Goal: Complete application form: Complete application form

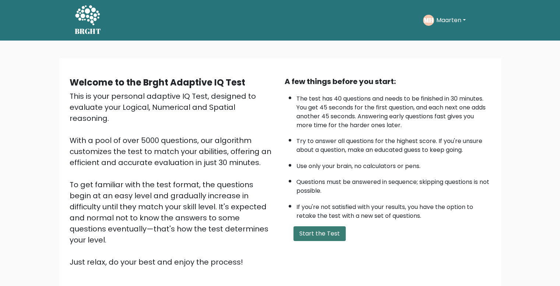
click at [323, 233] on button "Start the Test" at bounding box center [320, 233] width 52 height 15
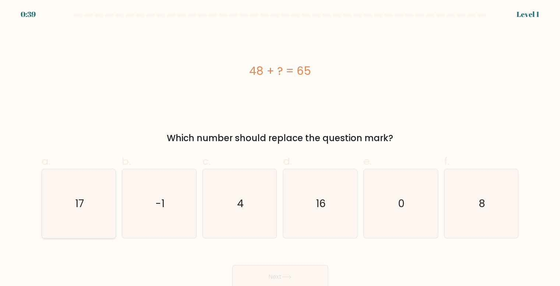
click at [91, 198] on icon "17" at bounding box center [79, 203] width 69 height 69
click at [280, 148] on input "a. 17" at bounding box center [280, 145] width 0 height 5
radio input "true"
click at [287, 277] on icon at bounding box center [287, 277] width 10 height 4
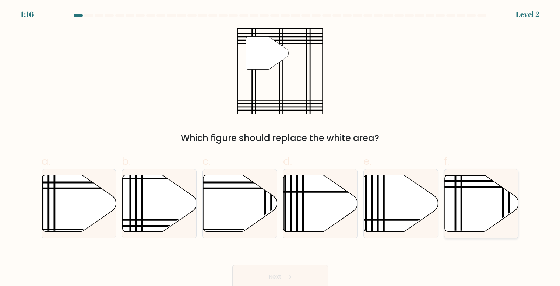
drag, startPoint x: 475, startPoint y: 215, endPoint x: 456, endPoint y: 227, distance: 22.6
click at [475, 215] on icon at bounding box center [482, 203] width 74 height 57
click at [281, 148] on input "f." at bounding box center [280, 145] width 0 height 5
radio input "true"
click at [316, 273] on button "Next" at bounding box center [280, 277] width 96 height 24
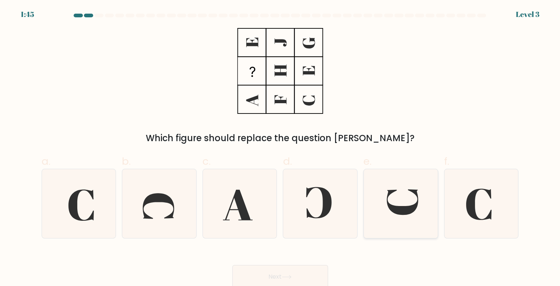
click at [408, 212] on icon at bounding box center [402, 201] width 31 height 25
click at [281, 148] on input "e." at bounding box center [280, 145] width 0 height 5
radio input "true"
click at [267, 270] on button "Next" at bounding box center [280, 277] width 96 height 24
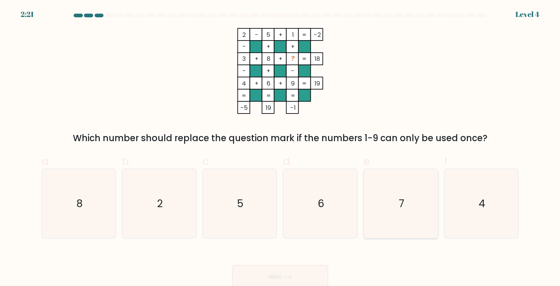
click at [391, 189] on icon "7" at bounding box center [400, 203] width 69 height 69
click at [281, 148] on input "e. 7" at bounding box center [280, 145] width 0 height 5
radio input "true"
click at [275, 273] on button "Next" at bounding box center [280, 277] width 96 height 24
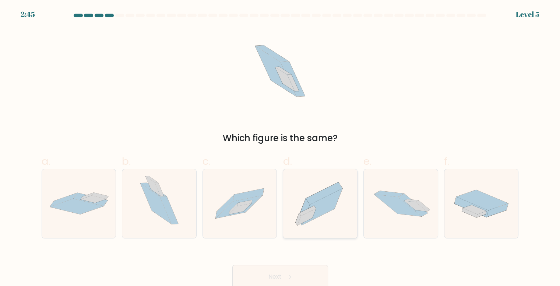
click at [320, 215] on icon at bounding box center [320, 203] width 74 height 65
click at [281, 148] on input "d." at bounding box center [280, 145] width 0 height 5
radio input "true"
click at [286, 267] on button "Next" at bounding box center [280, 277] width 96 height 24
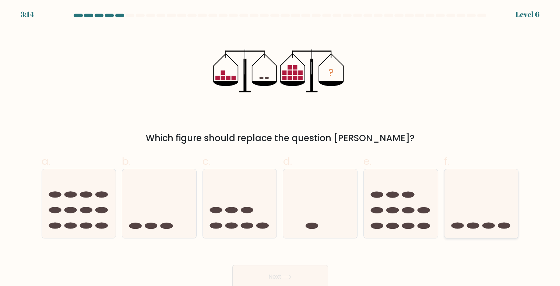
drag, startPoint x: 485, startPoint y: 203, endPoint x: 362, endPoint y: 232, distance: 126.3
click at [485, 203] on icon at bounding box center [482, 203] width 74 height 61
click at [281, 148] on input "f." at bounding box center [280, 145] width 0 height 5
radio input "true"
click at [267, 267] on button "Next" at bounding box center [280, 277] width 96 height 24
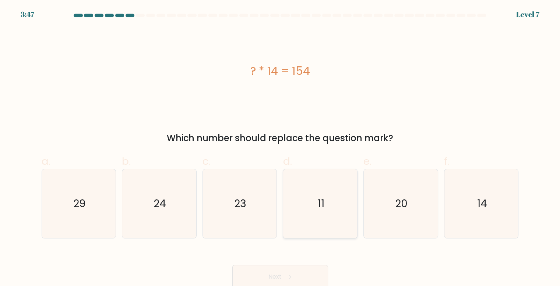
drag, startPoint x: 335, startPoint y: 179, endPoint x: 327, endPoint y: 184, distance: 10.1
click at [333, 182] on icon "11" at bounding box center [320, 203] width 69 height 69
click at [281, 148] on input "d. 11" at bounding box center [280, 145] width 0 height 5
radio input "true"
click at [320, 268] on button "Next" at bounding box center [280, 277] width 96 height 24
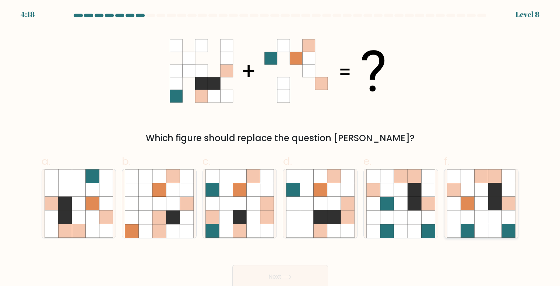
drag, startPoint x: 476, startPoint y: 202, endPoint x: 451, endPoint y: 205, distance: 25.6
click at [476, 202] on icon at bounding box center [482, 204] width 14 height 14
click at [281, 148] on input "f." at bounding box center [280, 145] width 0 height 5
radio input "true"
click at [301, 273] on button "Next" at bounding box center [280, 277] width 96 height 24
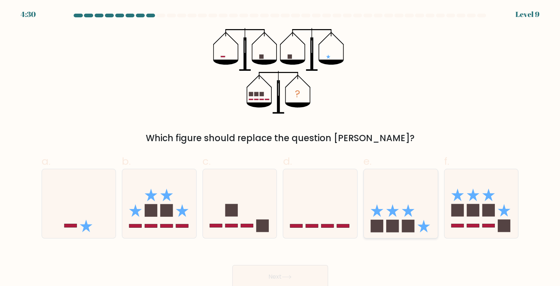
drag, startPoint x: 405, startPoint y: 211, endPoint x: 382, endPoint y: 222, distance: 25.2
click at [407, 213] on icon at bounding box center [408, 210] width 13 height 13
click at [281, 148] on input "e." at bounding box center [280, 145] width 0 height 5
radio input "true"
click at [296, 274] on button "Next" at bounding box center [280, 277] width 96 height 24
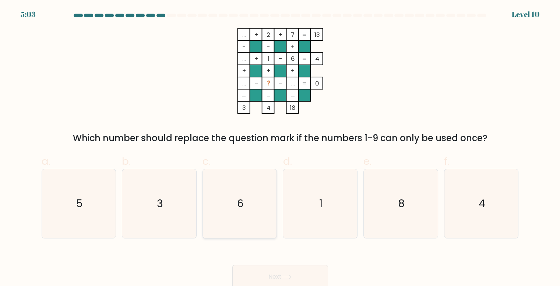
drag, startPoint x: 158, startPoint y: 194, endPoint x: 214, endPoint y: 215, distance: 59.2
click at [158, 194] on icon "3" at bounding box center [159, 203] width 69 height 69
click at [280, 148] on input "b. 3" at bounding box center [280, 145] width 0 height 5
radio input "true"
click at [303, 274] on button "Next" at bounding box center [280, 277] width 96 height 24
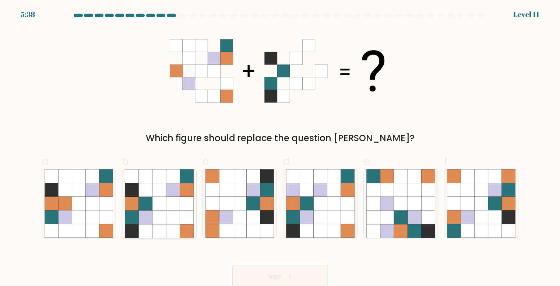
click at [168, 213] on icon at bounding box center [173, 217] width 14 height 14
click at [280, 148] on input "b." at bounding box center [280, 145] width 0 height 5
radio input "true"
click at [309, 274] on button "Next" at bounding box center [280, 277] width 96 height 24
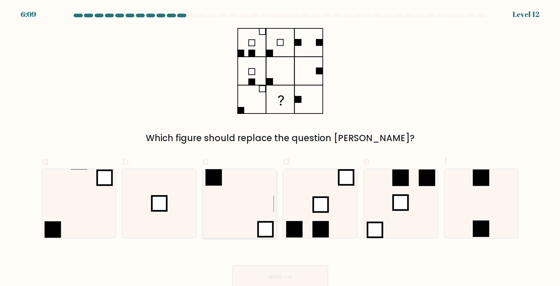
drag, startPoint x: 161, startPoint y: 212, endPoint x: 252, endPoint y: 238, distance: 94.5
click at [162, 212] on icon at bounding box center [159, 203] width 69 height 69
click at [280, 148] on input "b." at bounding box center [280, 145] width 0 height 5
radio input "true"
click at [294, 275] on button "Next" at bounding box center [280, 277] width 96 height 24
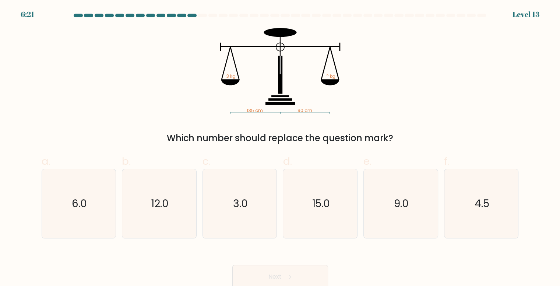
click at [326, 83] on icon at bounding box center [330, 82] width 18 height 6
click at [498, 205] on icon "4.5" at bounding box center [481, 203] width 69 height 69
click at [281, 148] on input "f. 4.5" at bounding box center [280, 145] width 0 height 5
radio input "true"
click at [271, 272] on button "Next" at bounding box center [280, 277] width 96 height 24
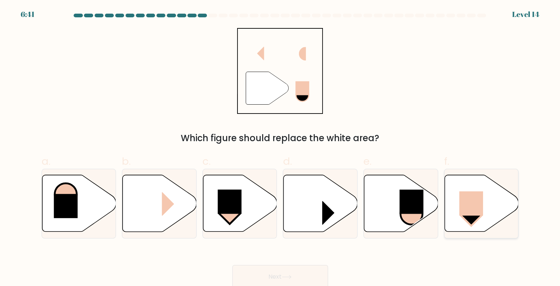
click at [473, 215] on rect at bounding box center [471, 203] width 24 height 24
click at [281, 148] on input "f." at bounding box center [280, 145] width 0 height 5
radio input "true"
click at [308, 278] on button "Next" at bounding box center [280, 277] width 96 height 24
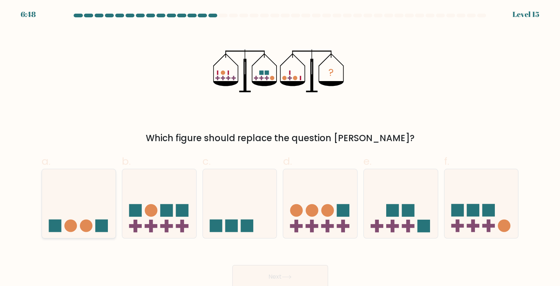
click at [90, 224] on circle at bounding box center [86, 226] width 13 height 13
click at [280, 148] on input "a." at bounding box center [280, 145] width 0 height 5
radio input "true"
click at [268, 274] on button "Next" at bounding box center [280, 277] width 96 height 24
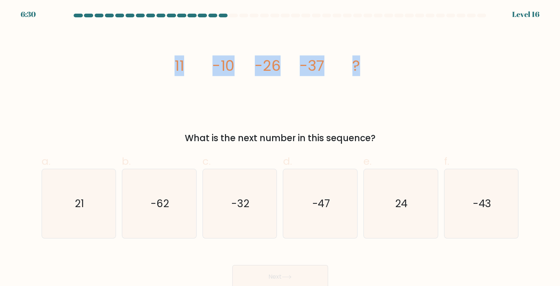
drag, startPoint x: 176, startPoint y: 69, endPoint x: 378, endPoint y: 66, distance: 201.9
click at [378, 66] on icon "image/svg+xml 11 -10 -26 -37 ?" at bounding box center [280, 71] width 221 height 86
copy g "11 -10 -26 -37 ?"
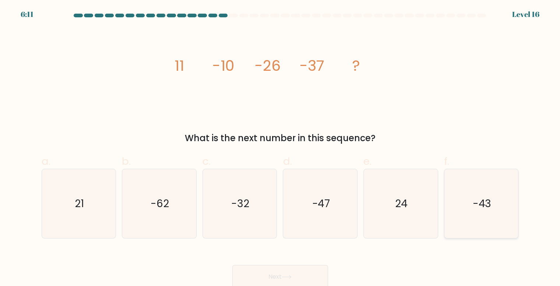
click at [493, 199] on icon "-43" at bounding box center [481, 203] width 69 height 69
click at [281, 148] on input "f. -43" at bounding box center [280, 145] width 0 height 5
radio input "true"
click at [444, 123] on div "image/svg+xml 11 -10 -26 -37 ? What is the next number in this sequence?" at bounding box center [280, 86] width 486 height 117
click at [285, 276] on icon at bounding box center [287, 277] width 10 height 4
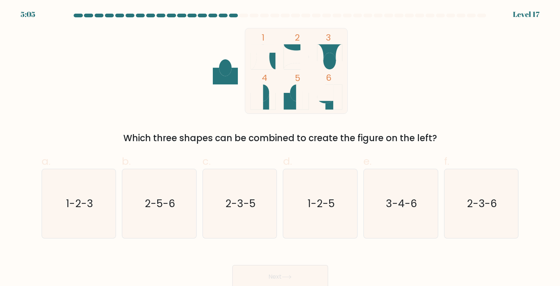
drag, startPoint x: 183, startPoint y: 193, endPoint x: 198, endPoint y: 199, distance: 16.0
click at [184, 193] on icon "2-5-6" at bounding box center [159, 203] width 69 height 69
click at [280, 148] on input "b. 2-5-6" at bounding box center [280, 145] width 0 height 5
radio input "true"
click at [287, 276] on icon at bounding box center [287, 277] width 10 height 4
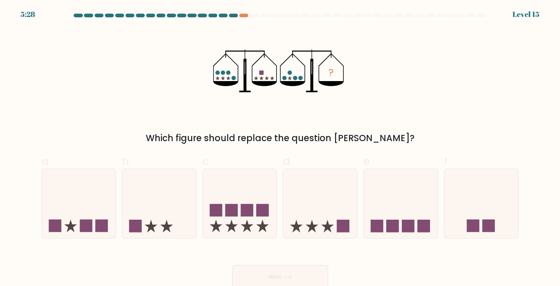
drag, startPoint x: 169, startPoint y: 213, endPoint x: 277, endPoint y: 258, distance: 117.0
click at [171, 212] on icon at bounding box center [159, 203] width 74 height 61
click at [280, 148] on input "b." at bounding box center [280, 145] width 0 height 5
radio input "true"
click at [310, 268] on button "Next" at bounding box center [280, 277] width 96 height 24
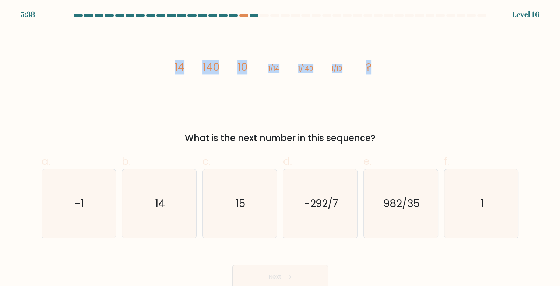
drag, startPoint x: 189, startPoint y: 69, endPoint x: 459, endPoint y: 71, distance: 270.3
click at [459, 71] on div "image/svg+xml 14 140 10 1/14 1/140 1/10 ? What is the next number in this seque…" at bounding box center [280, 86] width 486 height 117
copy g "14 140 10 1/14 1/140 1/10 ?"
drag, startPoint x: 158, startPoint y: 207, endPoint x: 162, endPoint y: 207, distance: 3.8
click at [159, 207] on text "14" at bounding box center [160, 203] width 10 height 14
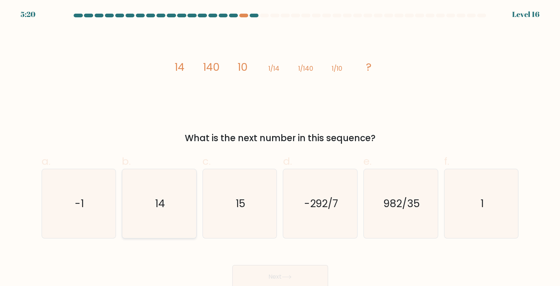
click at [280, 148] on input "b. 14" at bounding box center [280, 145] width 0 height 5
radio input "true"
click at [278, 270] on button "Next" at bounding box center [280, 277] width 96 height 24
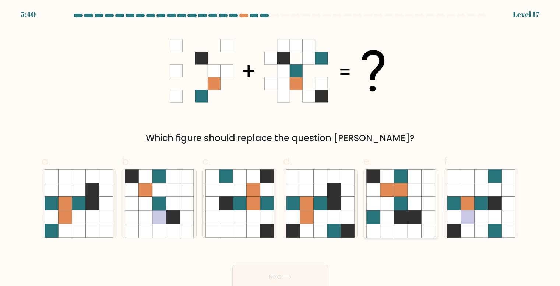
drag, startPoint x: 387, startPoint y: 207, endPoint x: 385, endPoint y: 211, distance: 5.3
click at [387, 207] on icon at bounding box center [387, 204] width 14 height 14
click at [281, 148] on input "e." at bounding box center [280, 145] width 0 height 5
radio input "true"
click at [302, 275] on button "Next" at bounding box center [280, 277] width 96 height 24
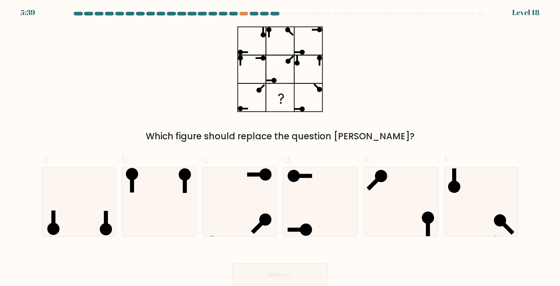
scroll to position [3, 0]
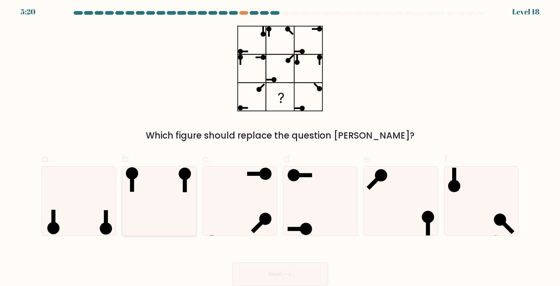
drag, startPoint x: 138, startPoint y: 195, endPoint x: 167, endPoint y: 201, distance: 29.0
click at [140, 195] on icon at bounding box center [159, 200] width 69 height 69
click at [280, 145] on input "b." at bounding box center [280, 142] width 0 height 5
radio input "true"
click at [270, 271] on button "Next" at bounding box center [280, 274] width 96 height 24
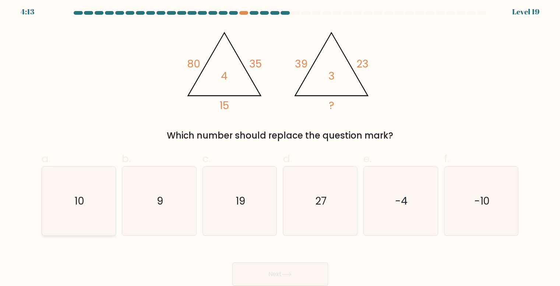
click at [104, 192] on icon "10" at bounding box center [79, 200] width 69 height 69
click at [280, 145] on input "a. 10" at bounding box center [280, 142] width 0 height 5
radio input "true"
click at [290, 270] on button "Next" at bounding box center [280, 274] width 96 height 24
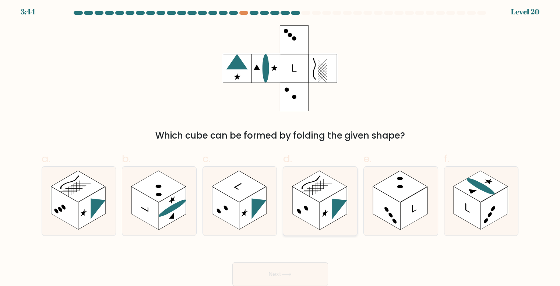
click at [302, 207] on rect at bounding box center [305, 207] width 27 height 43
click at [281, 145] on input "d." at bounding box center [280, 142] width 0 height 5
radio input "true"
click at [291, 273] on icon at bounding box center [287, 274] width 10 height 4
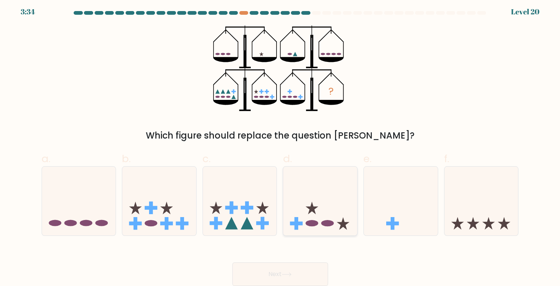
click at [312, 217] on icon at bounding box center [320, 200] width 74 height 61
click at [281, 145] on input "d." at bounding box center [280, 142] width 0 height 5
radio input "true"
click at [298, 273] on button "Next" at bounding box center [280, 274] width 96 height 24
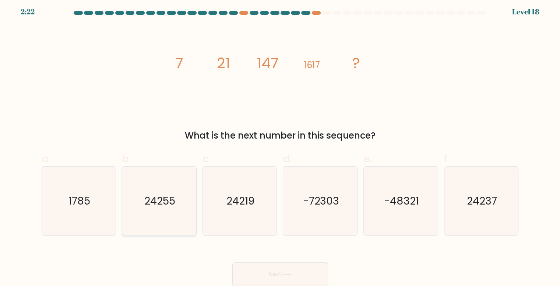
click at [173, 207] on text "24255" at bounding box center [159, 201] width 31 height 14
click at [280, 145] on input "b. 24255" at bounding box center [280, 142] width 0 height 5
radio input "true"
click at [295, 272] on button "Next" at bounding box center [280, 274] width 96 height 24
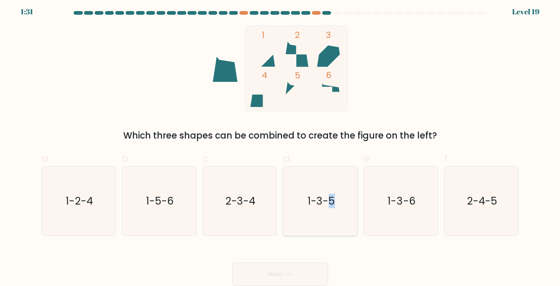
click at [330, 199] on text "1-3-5" at bounding box center [321, 201] width 28 height 14
click at [318, 208] on icon "1-3-5" at bounding box center [320, 200] width 69 height 69
click at [281, 145] on input "d. 1-3-5" at bounding box center [280, 142] width 0 height 5
radio input "true"
click at [300, 280] on button "Next" at bounding box center [280, 274] width 96 height 24
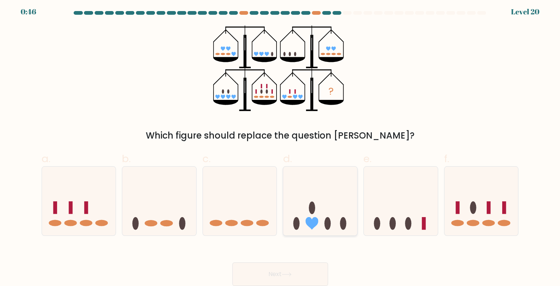
click at [324, 224] on icon at bounding box center [320, 200] width 74 height 61
click at [281, 145] on input "d." at bounding box center [280, 142] width 0 height 5
radio input "true"
click at [298, 261] on div "Next" at bounding box center [280, 265] width 486 height 41
click at [298, 266] on button "Next" at bounding box center [280, 274] width 96 height 24
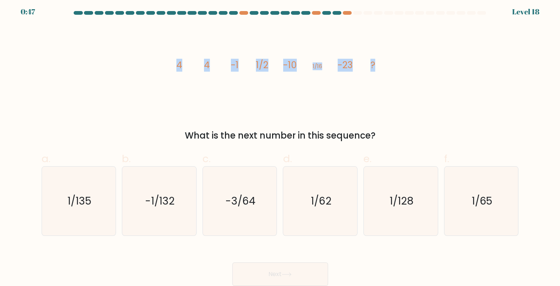
drag, startPoint x: 193, startPoint y: 65, endPoint x: 394, endPoint y: 61, distance: 200.8
click at [394, 61] on div "image/svg+xml 4 4 -1 1/2 -10 1/16 -23 ? What is the next number in this sequenc…" at bounding box center [280, 83] width 486 height 117
copy g "4 4 -1 1/2 -10 1/16 -23 ?"
click at [392, 81] on div "image/svg+xml 4 4 -1 1/2 -10 1/16 -23 ? What is the next number in this sequenc…" at bounding box center [280, 83] width 486 height 117
drag, startPoint x: 392, startPoint y: 87, endPoint x: 385, endPoint y: 80, distance: 10.2
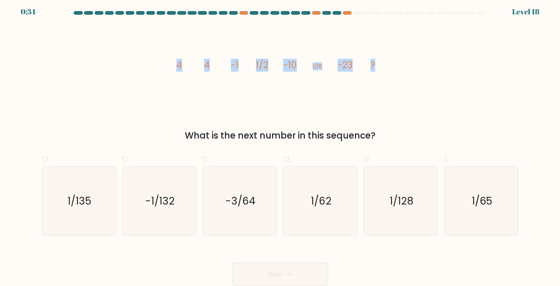
click at [392, 87] on div "image/svg+xml 4 4 -1 1/2 -10 1/16 -23 ? What is the next number in this sequenc…" at bounding box center [280, 83] width 486 height 117
click at [347, 49] on icon "image/svg+xml 4 4 -1 1/2 -10 1/16 -23 ?" at bounding box center [280, 68] width 221 height 86
click at [369, 105] on icon "image/svg+xml 4 4 -1 1/2 -10 1/16 -23 ?" at bounding box center [280, 68] width 221 height 86
click at [348, 59] on tspan "-23" at bounding box center [344, 65] width 15 height 13
click at [346, 61] on tspan "-23" at bounding box center [344, 65] width 15 height 13
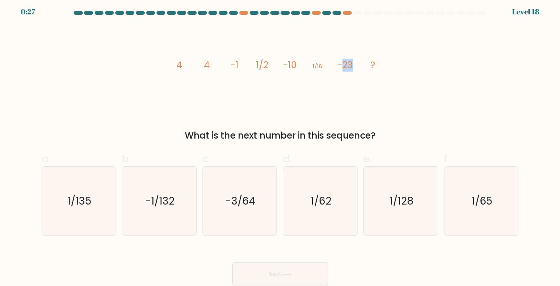
click at [346, 61] on tspan "-23" at bounding box center [344, 65] width 15 height 13
click at [366, 80] on icon "image/svg+xml 4 4 -1 1/2 -10 1/16 -23 ?" at bounding box center [280, 68] width 221 height 86
click at [315, 164] on label "d. 1/62" at bounding box center [320, 193] width 75 height 85
click at [281, 145] on input "d. 1/62" at bounding box center [280, 142] width 0 height 5
radio input "true"
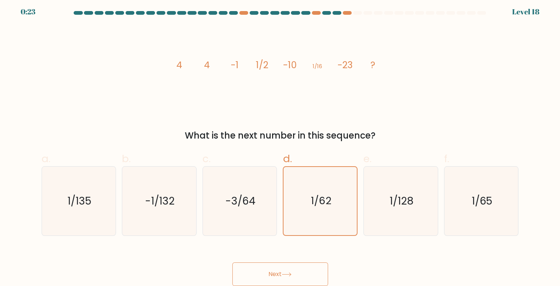
click at [289, 270] on button "Next" at bounding box center [280, 274] width 96 height 24
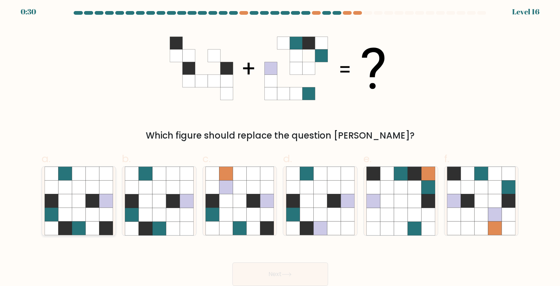
click at [72, 215] on icon at bounding box center [79, 215] width 14 height 14
click at [280, 145] on input "a." at bounding box center [280, 142] width 0 height 5
radio input "true"
click at [271, 271] on button "Next" at bounding box center [280, 274] width 96 height 24
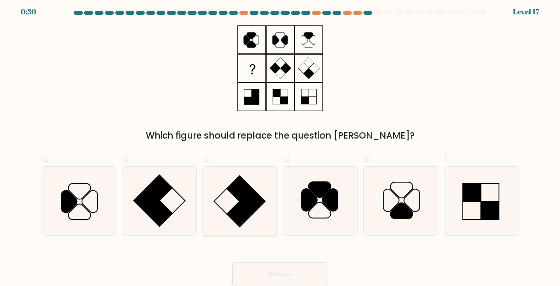
click at [251, 196] on rect at bounding box center [253, 202] width 26 height 26
click at [280, 145] on input "c." at bounding box center [280, 142] width 0 height 5
radio input "true"
click at [285, 271] on button "Next" at bounding box center [280, 274] width 96 height 24
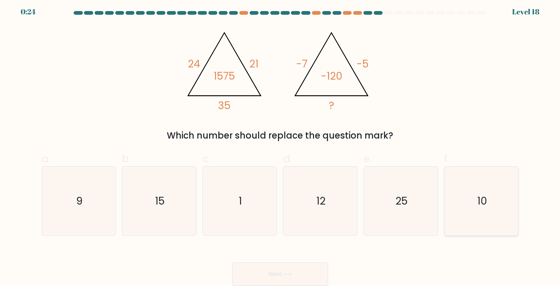
drag, startPoint x: 488, startPoint y: 183, endPoint x: 484, endPoint y: 183, distance: 4.1
click at [488, 183] on icon "10" at bounding box center [481, 200] width 69 height 69
click at [281, 145] on input "f. 10" at bounding box center [280, 142] width 0 height 5
radio input "true"
click at [311, 267] on button "Next" at bounding box center [280, 274] width 96 height 24
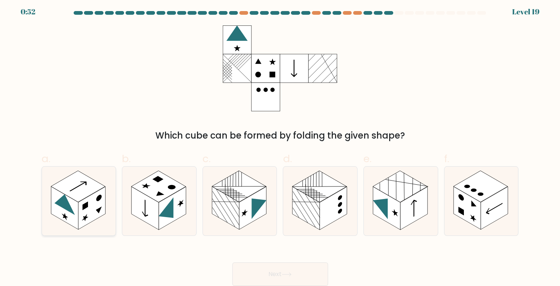
drag, startPoint x: 70, startPoint y: 192, endPoint x: 97, endPoint y: 195, distance: 27.1
click at [70, 192] on rect at bounding box center [78, 186] width 54 height 31
click at [280, 145] on input "a." at bounding box center [280, 142] width 0 height 5
radio input "true"
click at [278, 271] on button "Next" at bounding box center [280, 274] width 96 height 24
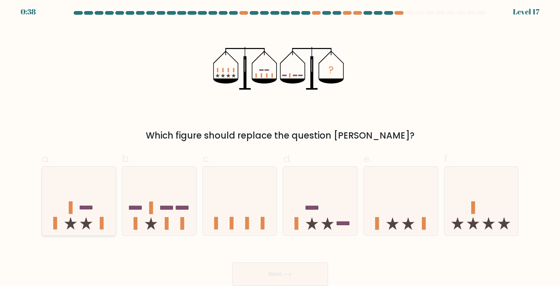
drag, startPoint x: 95, startPoint y: 212, endPoint x: 231, endPoint y: 239, distance: 138.9
click at [96, 212] on icon at bounding box center [79, 200] width 74 height 61
click at [280, 145] on input "a." at bounding box center [280, 142] width 0 height 5
radio input "true"
click at [305, 272] on button "Next" at bounding box center [280, 274] width 96 height 24
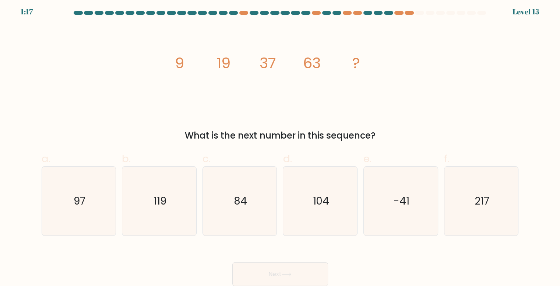
click at [177, 64] on tspan "9" at bounding box center [179, 63] width 9 height 21
drag, startPoint x: 183, startPoint y: 62, endPoint x: 409, endPoint y: 78, distance: 226.0
click at [409, 78] on div "image/svg+xml 9 19 37 63 ? What is the next number in this sequence?" at bounding box center [280, 83] width 486 height 117
copy g "9 19 37 63 ?"
click at [91, 206] on icon "97" at bounding box center [79, 200] width 69 height 69
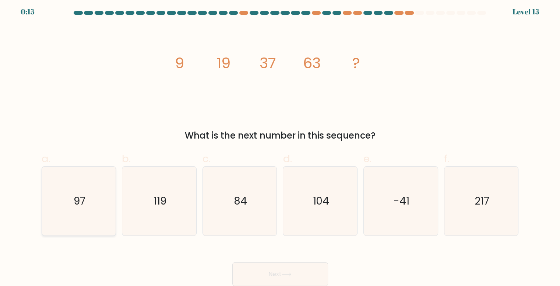
click at [280, 145] on input "a. 97" at bounding box center [280, 142] width 0 height 5
radio input "true"
click at [307, 274] on button "Next" at bounding box center [280, 274] width 96 height 24
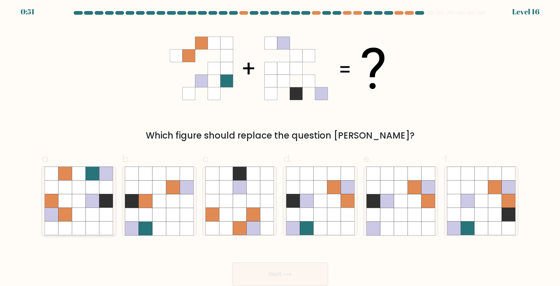
click at [88, 215] on icon at bounding box center [92, 215] width 14 height 14
click at [280, 145] on input "a." at bounding box center [280, 142] width 0 height 5
radio input "true"
click at [324, 264] on button "Next" at bounding box center [280, 274] width 96 height 24
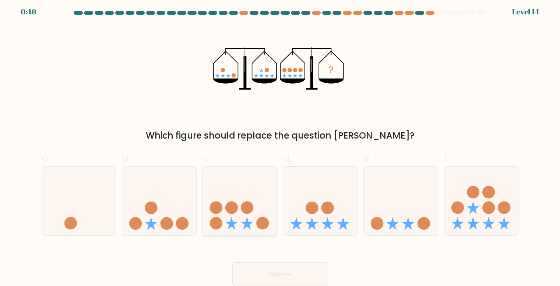
drag, startPoint x: 223, startPoint y: 215, endPoint x: 242, endPoint y: 231, distance: 25.1
click at [223, 215] on icon at bounding box center [240, 200] width 74 height 61
click at [280, 145] on input "c." at bounding box center [280, 142] width 0 height 5
radio input "true"
click at [299, 274] on button "Next" at bounding box center [280, 274] width 96 height 24
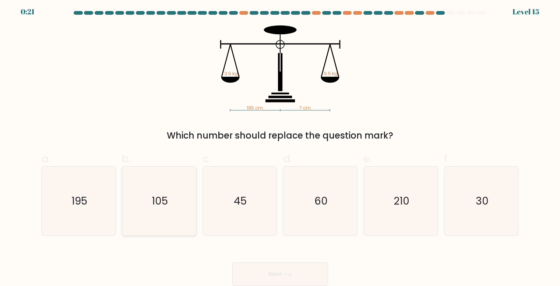
click at [162, 191] on icon "105" at bounding box center [159, 200] width 69 height 69
click at [280, 145] on input "b. 105" at bounding box center [280, 142] width 0 height 5
radio input "true"
click at [297, 279] on button "Next" at bounding box center [280, 274] width 96 height 24
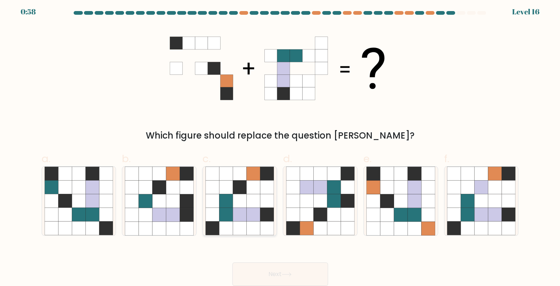
click at [244, 217] on icon at bounding box center [240, 215] width 14 height 14
click at [280, 145] on input "c." at bounding box center [280, 142] width 0 height 5
radio input "true"
click at [288, 274] on icon at bounding box center [286, 274] width 9 height 3
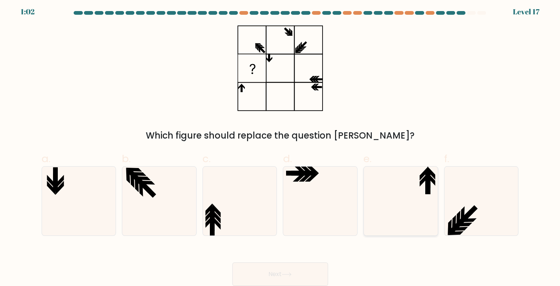
click at [408, 187] on icon at bounding box center [400, 200] width 69 height 69
click at [281, 145] on input "e." at bounding box center [280, 142] width 0 height 5
radio input "true"
click at [295, 266] on button "Next" at bounding box center [280, 274] width 96 height 24
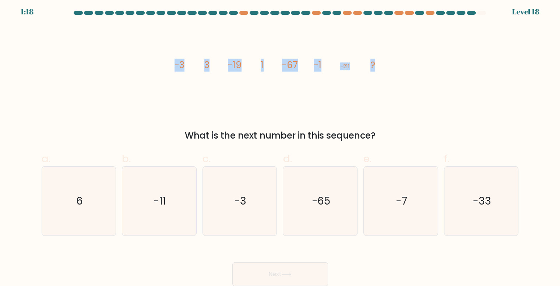
drag, startPoint x: 284, startPoint y: 86, endPoint x: 440, endPoint y: 88, distance: 155.8
click at [440, 89] on div "image/svg+xml -3 3 -19 1 -67 -1 -211 ? What is the next number in this sequence?" at bounding box center [280, 83] width 486 height 117
copy g "-3 3 -19 1 -67 -1 -211 ?"
click at [234, 212] on icon "-3" at bounding box center [240, 200] width 69 height 69
click at [280, 145] on input "c. -3" at bounding box center [280, 142] width 0 height 5
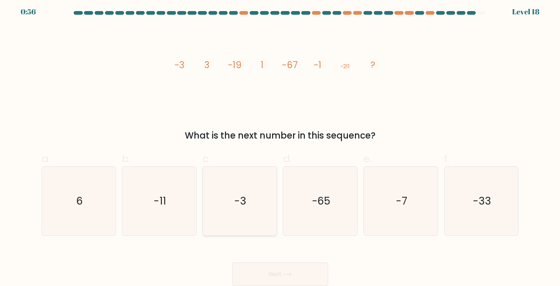
radio input "true"
click at [318, 277] on button "Next" at bounding box center [280, 274] width 96 height 24
